Goal: Transaction & Acquisition: Purchase product/service

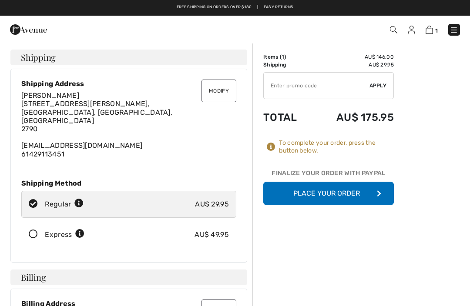
click at [332, 189] on button "Place Your Order" at bounding box center [328, 193] width 131 height 23
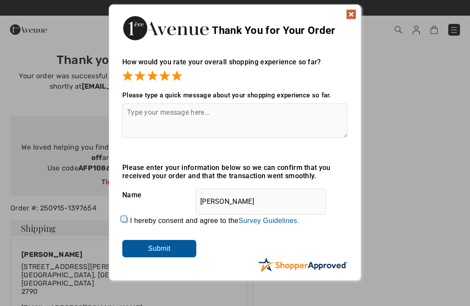
click at [162, 245] on input "Submit" at bounding box center [159, 248] width 74 height 17
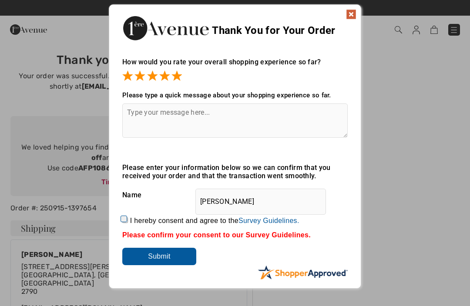
click at [141, 113] on textarea at bounding box center [234, 121] width 225 height 34
type textarea "Excellent❤️"
click at [353, 13] on img at bounding box center [351, 14] width 10 height 10
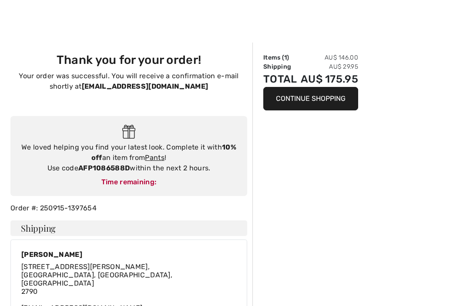
click at [308, 98] on button "Continue Shopping" at bounding box center [310, 98] width 95 height 23
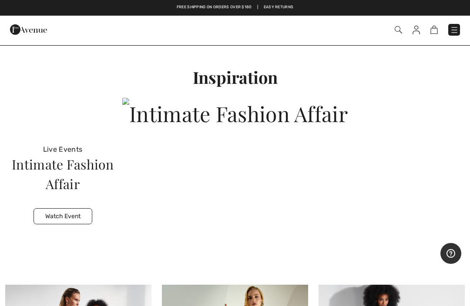
scroll to position [2539, 0]
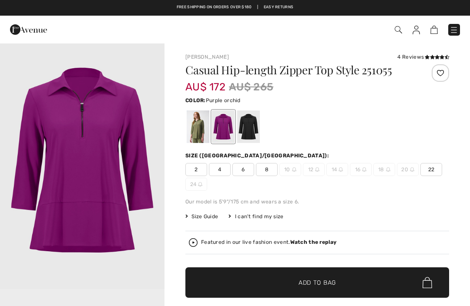
checkbox input "true"
